Goal: Navigation & Orientation: Find specific page/section

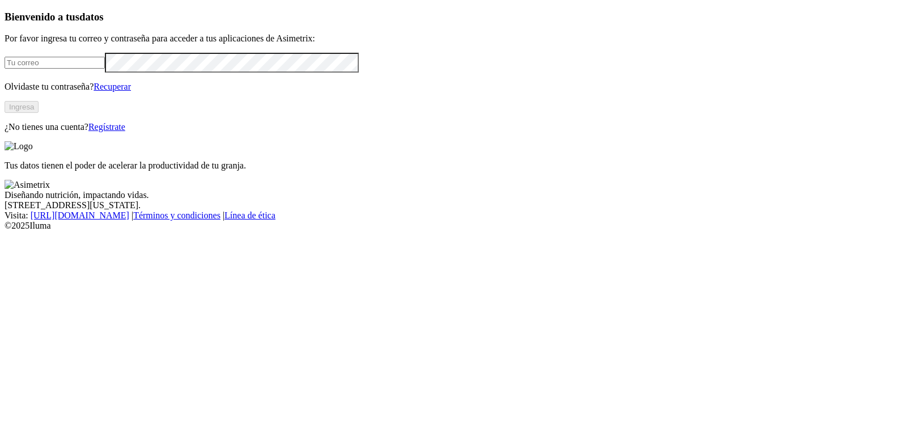
type input "[EMAIL_ADDRESS][DOMAIN_NAME]"
click at [39, 113] on button "Ingresa" at bounding box center [22, 107] width 34 height 12
